Goal: Task Accomplishment & Management: Use online tool/utility

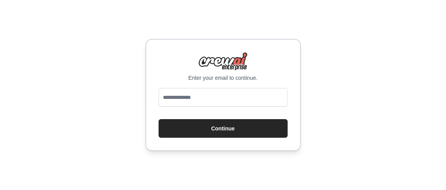
type input "**********"
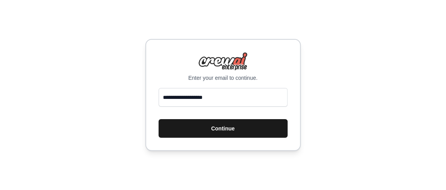
click at [216, 127] on button "Continue" at bounding box center [223, 128] width 129 height 19
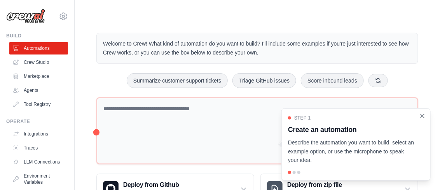
click at [423, 118] on icon "Close walkthrough" at bounding box center [422, 115] width 7 height 7
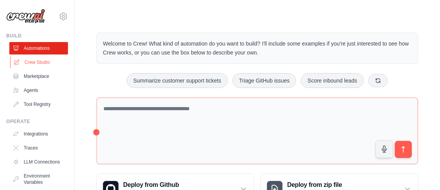
click at [53, 60] on link "Crew Studio" at bounding box center [39, 62] width 59 height 12
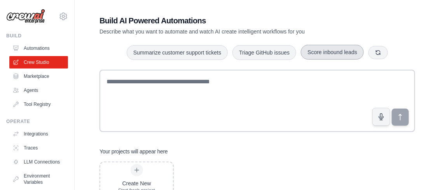
scroll to position [5, 0]
drag, startPoint x: 136, startPoint y: 31, endPoint x: 170, endPoint y: 26, distance: 35.1
click at [170, 26] on div "Build AI Powered Automations Describe what you want to automate and watch AI cr…" at bounding box center [229, 25] width 261 height 20
click at [170, 26] on h1 "Build AI Powered Automations" at bounding box center [229, 20] width 261 height 11
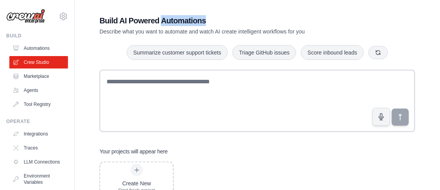
click at [170, 26] on h1 "Build AI Powered Automations" at bounding box center [229, 20] width 261 height 11
click at [217, 26] on div "Build AI Powered Automations Describe what you want to automate and watch AI cr…" at bounding box center [229, 25] width 261 height 20
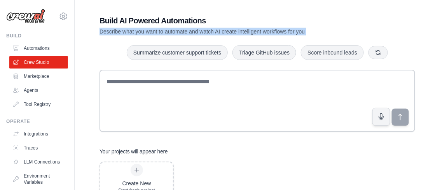
click at [217, 26] on div "Build AI Powered Automations Describe what you want to automate and watch AI cr…" at bounding box center [229, 25] width 261 height 20
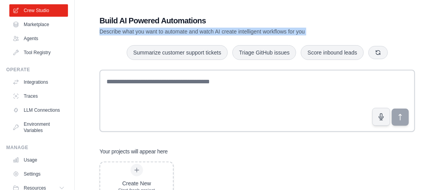
scroll to position [75, 0]
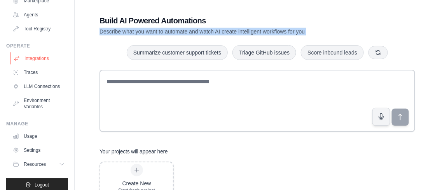
click at [49, 57] on link "Integrations" at bounding box center [39, 58] width 59 height 12
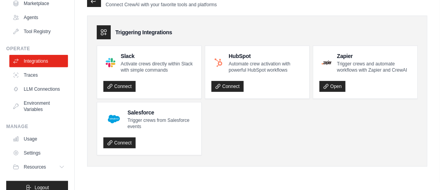
scroll to position [82, 0]
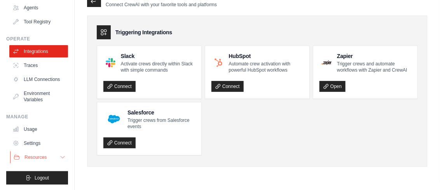
click at [50, 155] on button "Resources" at bounding box center [39, 157] width 59 height 12
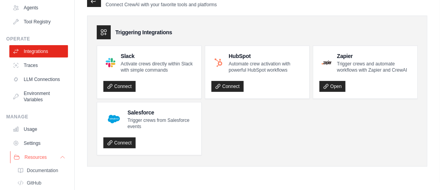
drag, startPoint x: 67, startPoint y: 131, endPoint x: 61, endPoint y: 157, distance: 26.7
click at [61, 163] on div "slhfurkaan@gmail.com Settings Build Automations Crew Studio Marketplace" at bounding box center [37, 95] width 75 height 190
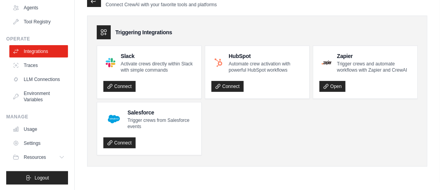
scroll to position [0, 0]
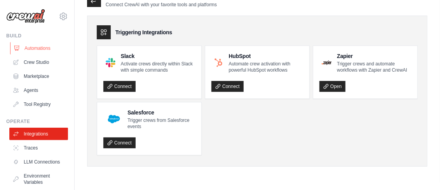
click at [43, 47] on link "Automations" at bounding box center [39, 48] width 59 height 12
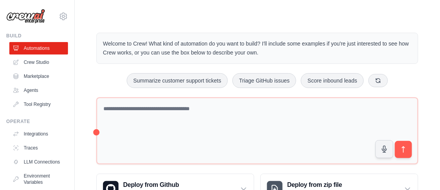
scroll to position [33, 0]
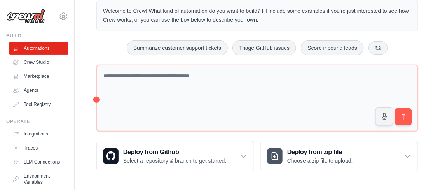
click at [339, 152] on p "Describe the automation you want to build, select an example option, or use the…" at bounding box center [351, 154] width 120 height 25
click at [407, 155] on p "Describe the automation you want to build, select an example option, or use the…" at bounding box center [351, 154] width 120 height 25
click at [238, 159] on div "Deploy from Github Select a repository & branch to get started." at bounding box center [175, 156] width 157 height 30
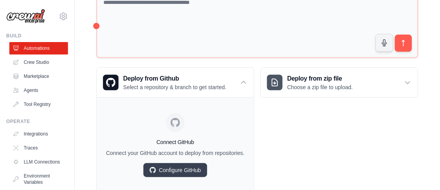
scroll to position [127, 0]
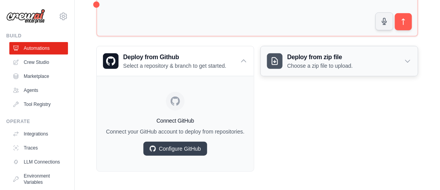
click at [358, 66] on div "Deploy from zip file Choose a zip file to upload." at bounding box center [339, 61] width 157 height 30
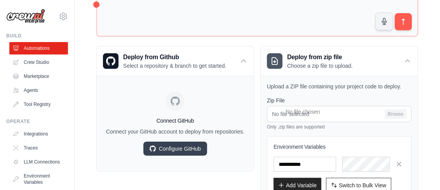
scroll to position [183, 0]
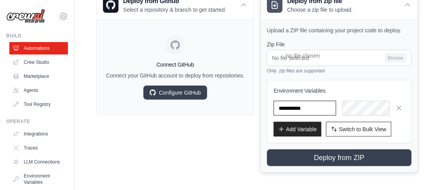
click at [297, 107] on input "text" at bounding box center [305, 108] width 63 height 15
